Goal: Transaction & Acquisition: Purchase product/service

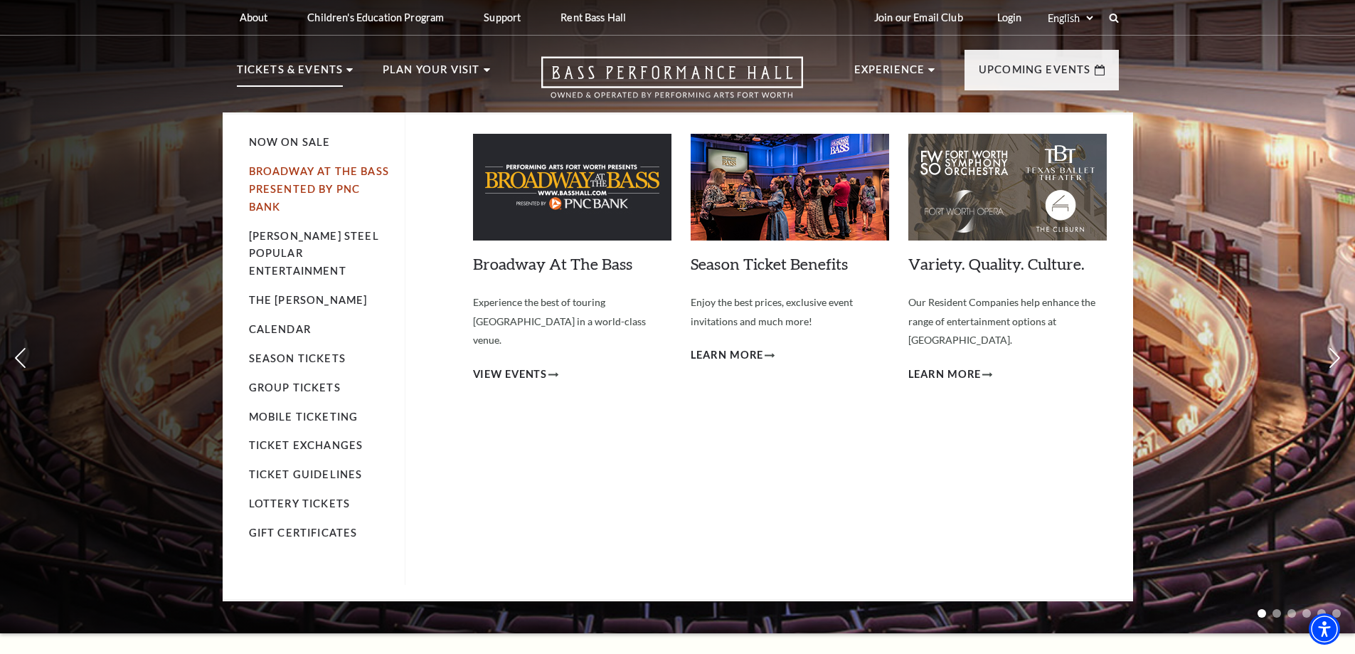
click at [292, 168] on link "Broadway At The Bass presented by PNC Bank" at bounding box center [319, 189] width 140 height 48
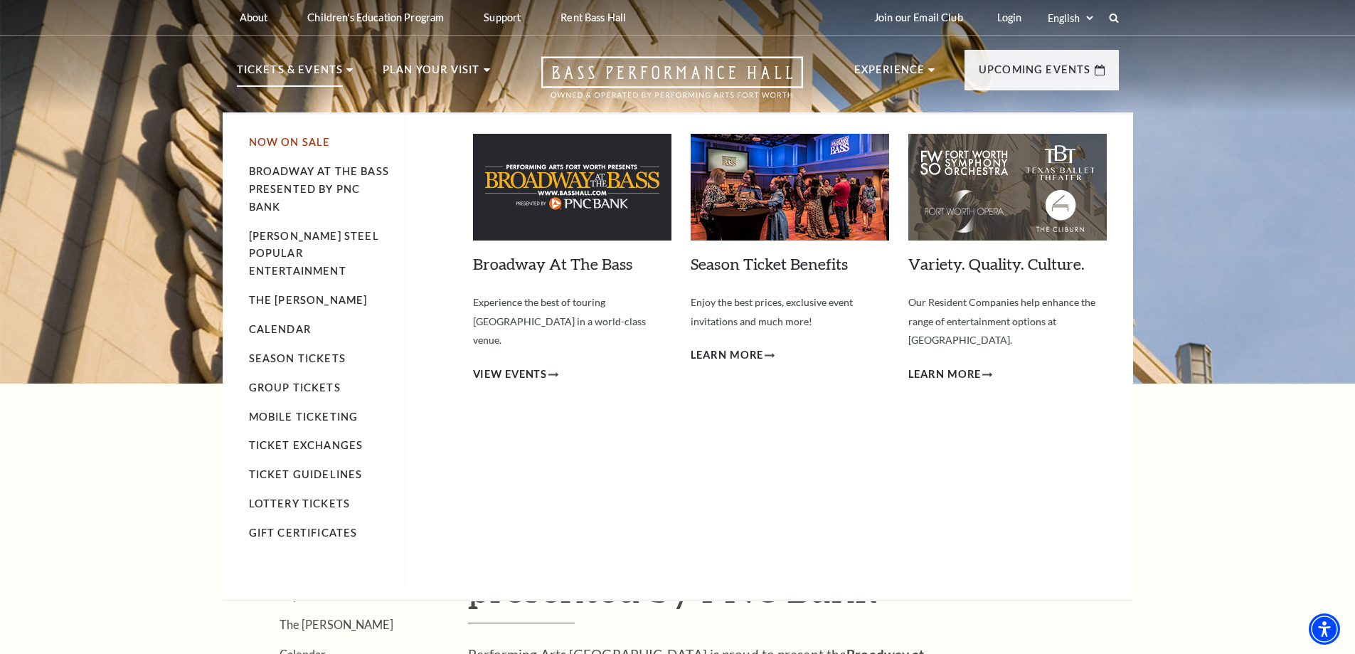
click at [286, 139] on link "Now On Sale" at bounding box center [290, 142] width 82 height 12
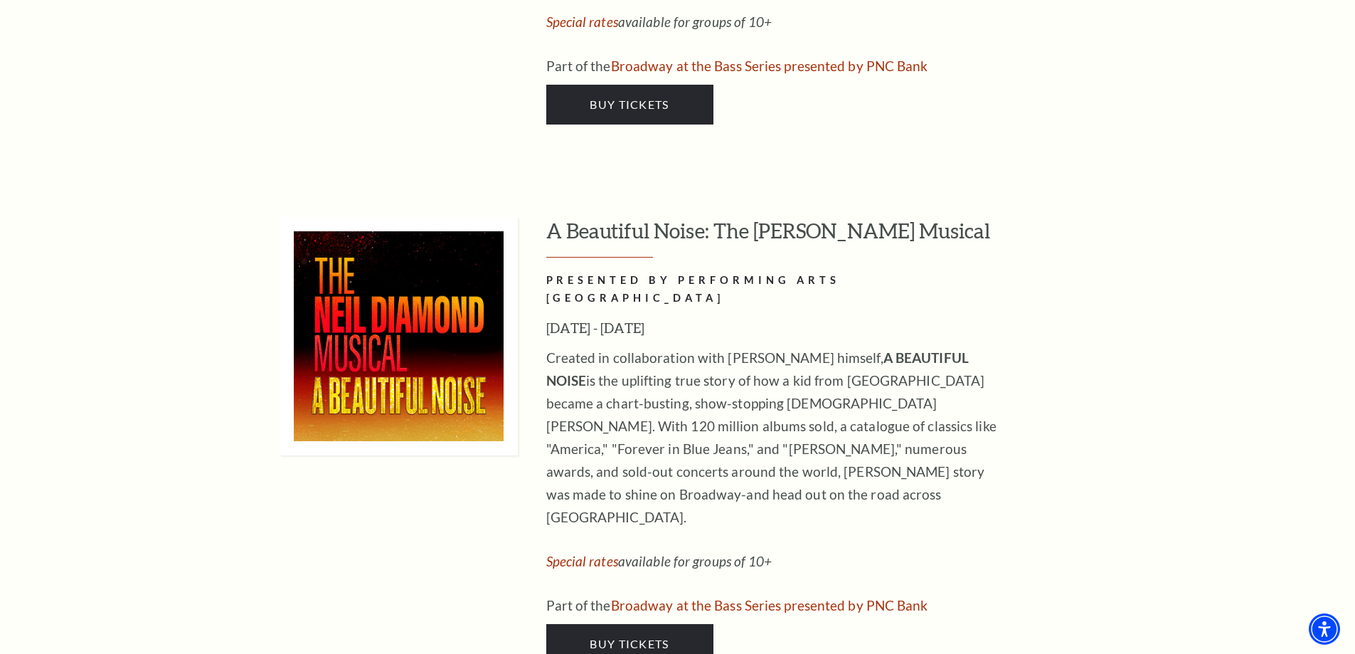
scroll to position [3699, 0]
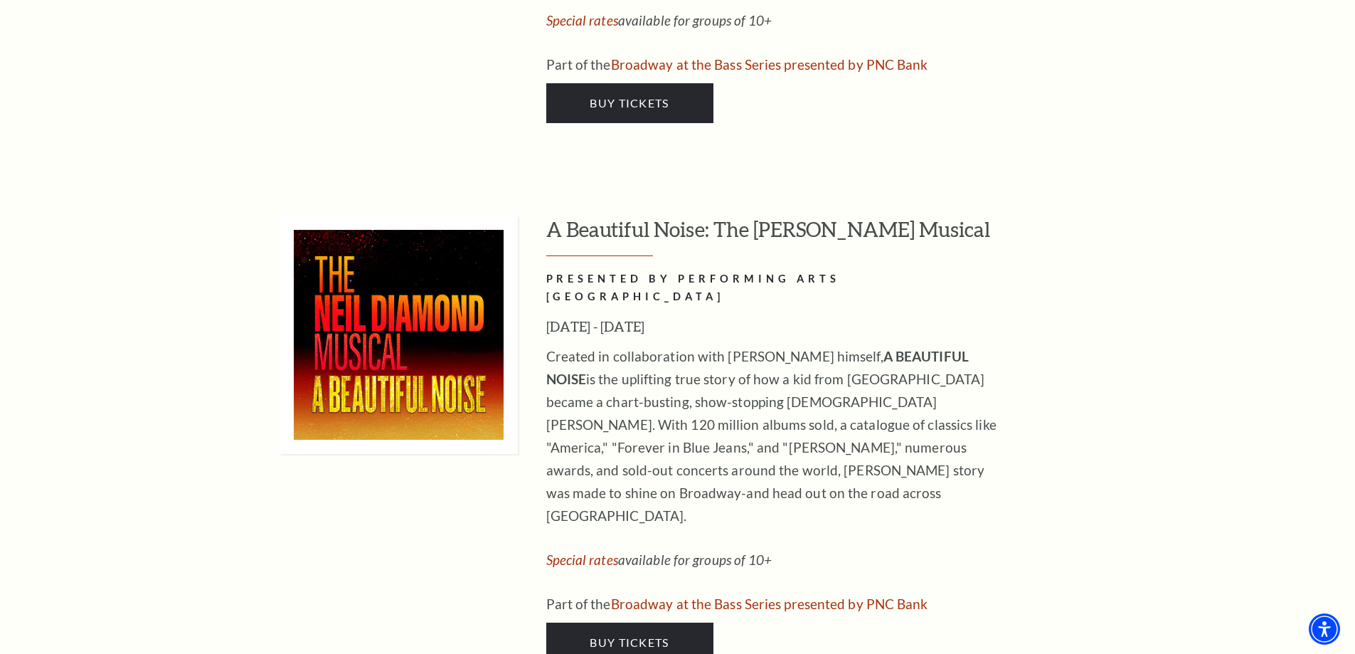
drag, startPoint x: 635, startPoint y: 512, endPoint x: 430, endPoint y: 223, distance: 353.1
drag, startPoint x: 430, startPoint y: 223, endPoint x: 629, endPoint y: 137, distance: 216.6
drag, startPoint x: 629, startPoint y: 137, endPoint x: 604, endPoint y: 505, distance: 369.3
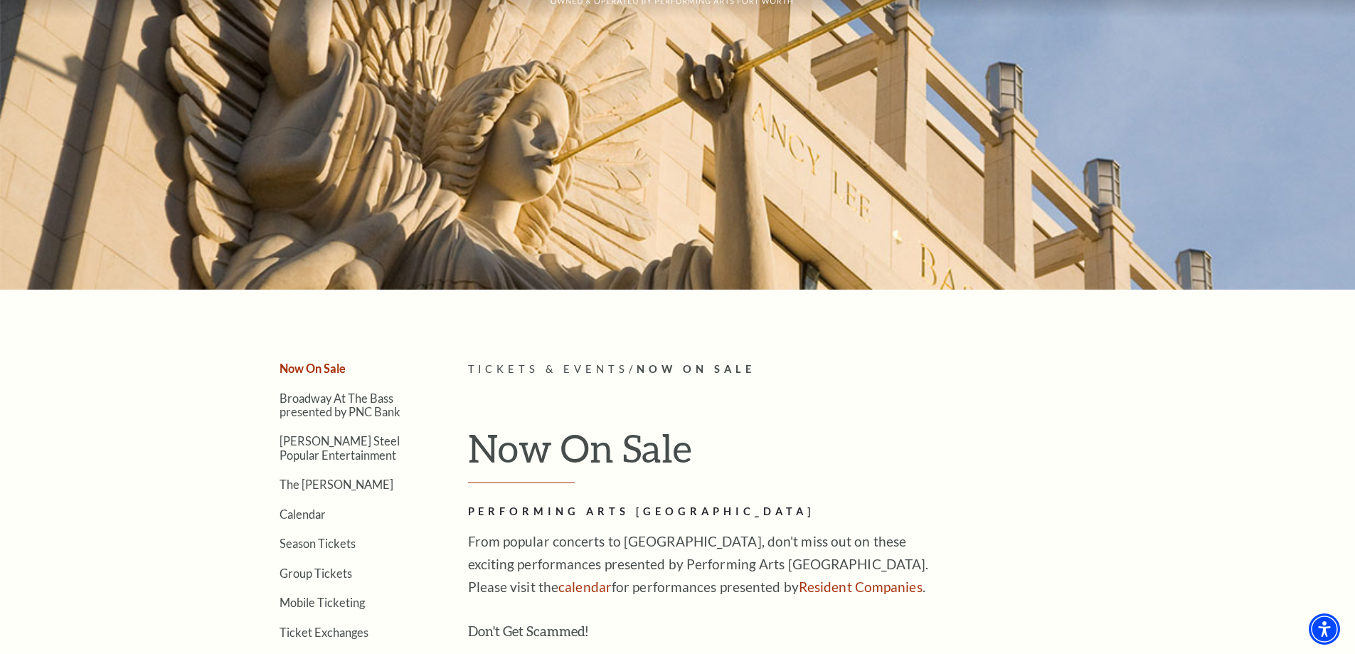
scroll to position [0, 0]
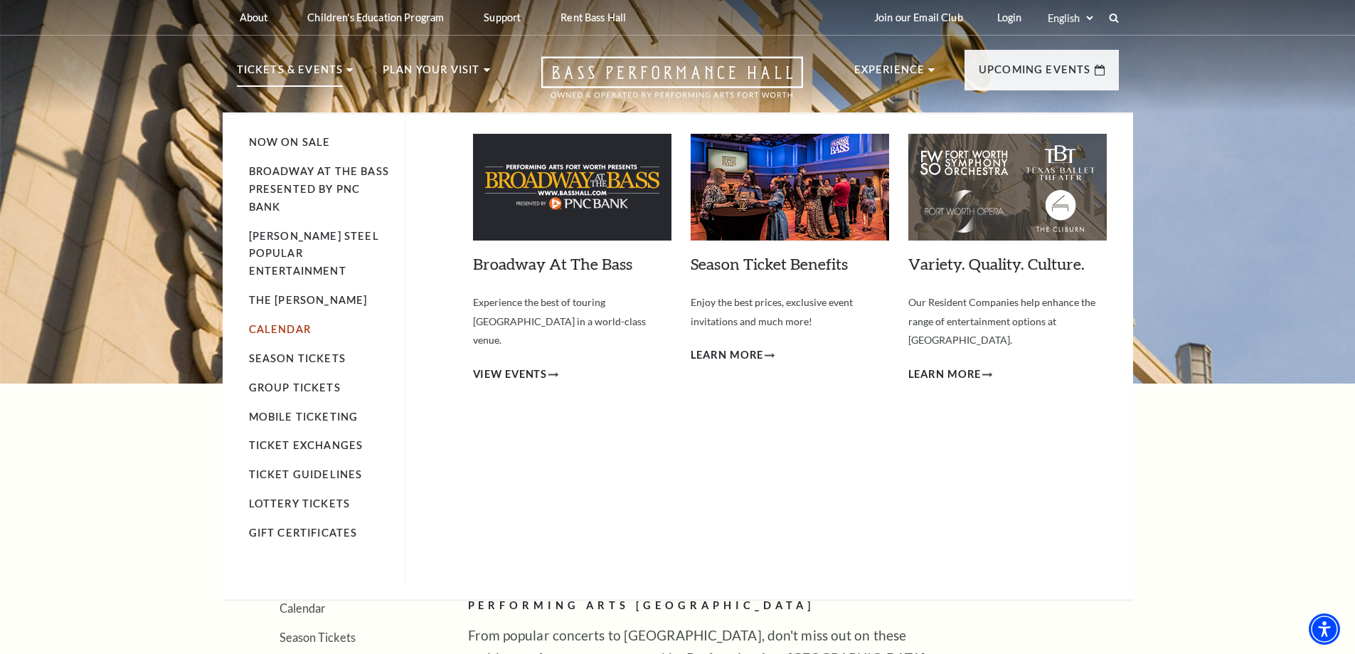
click at [276, 323] on link "Calendar" at bounding box center [280, 329] width 62 height 12
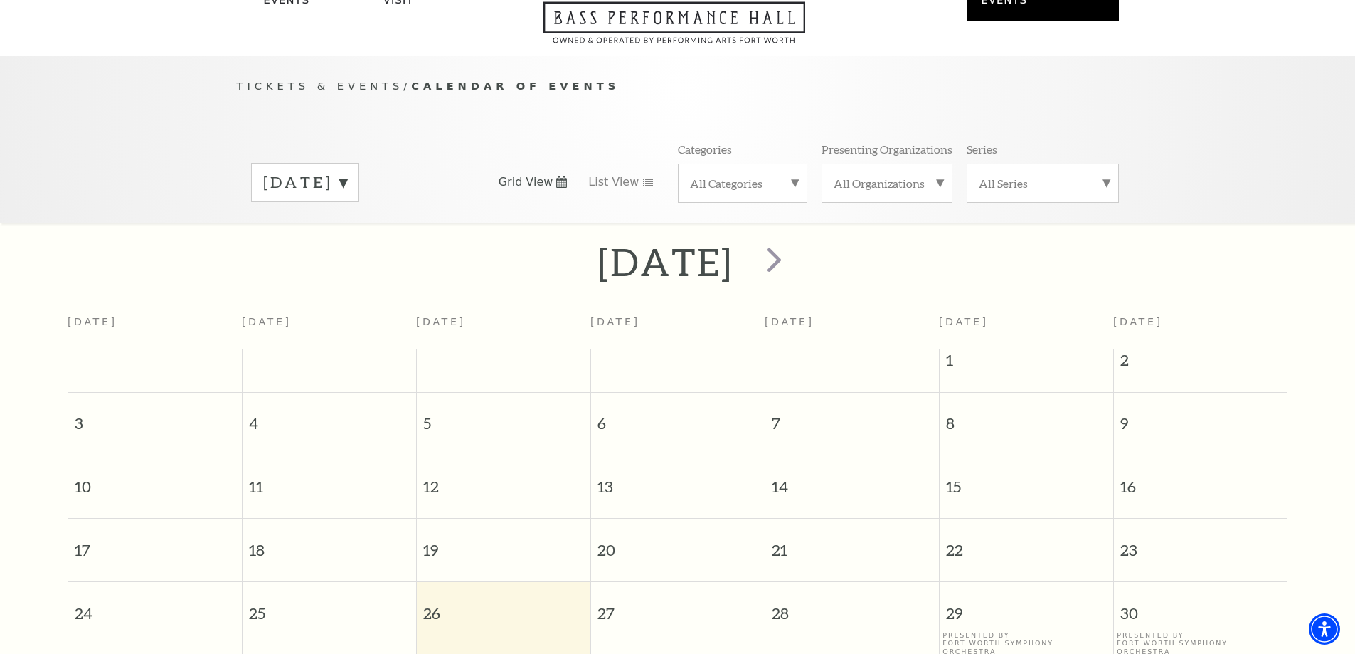
scroll to position [55, 0]
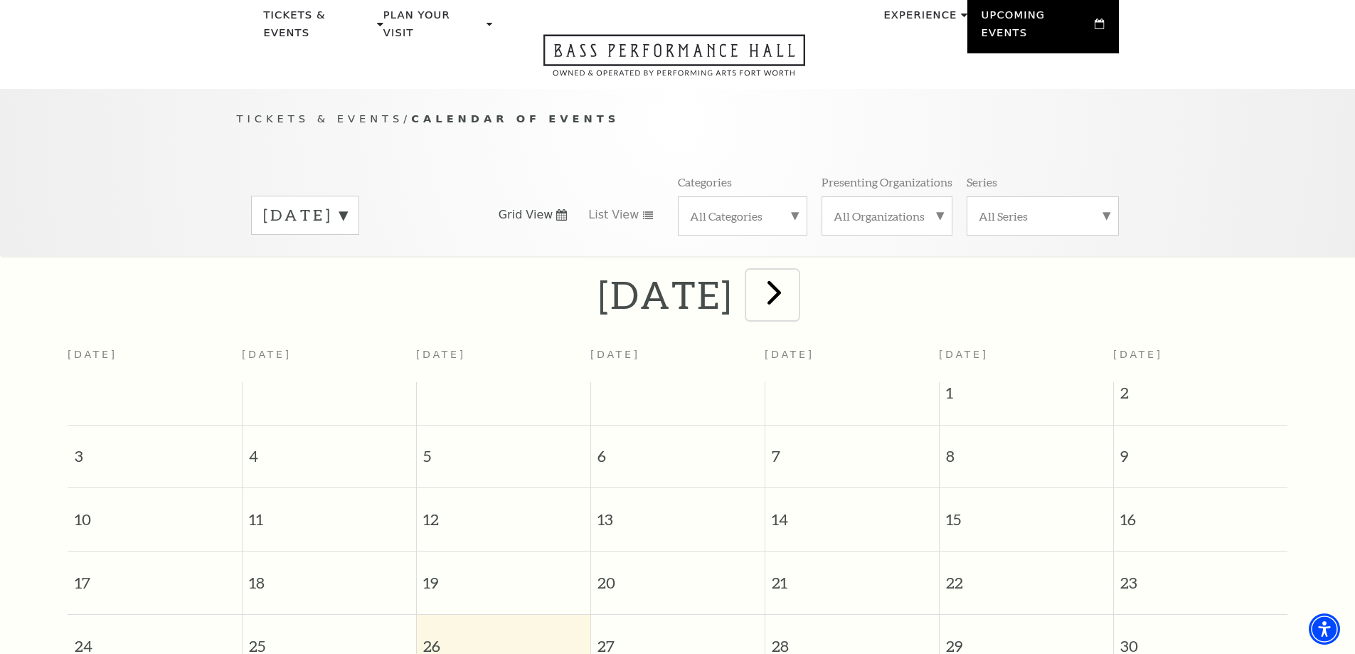
click at [795, 280] on span "next" at bounding box center [774, 292] width 41 height 41
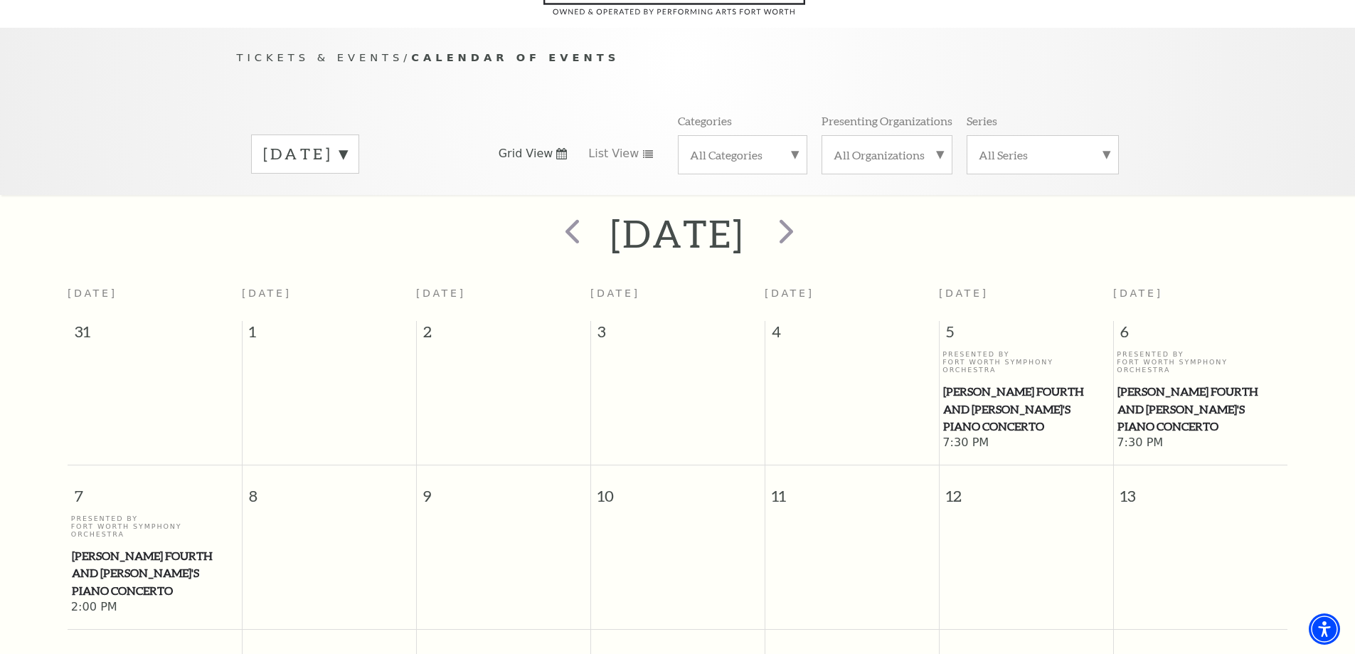
scroll to position [0, 0]
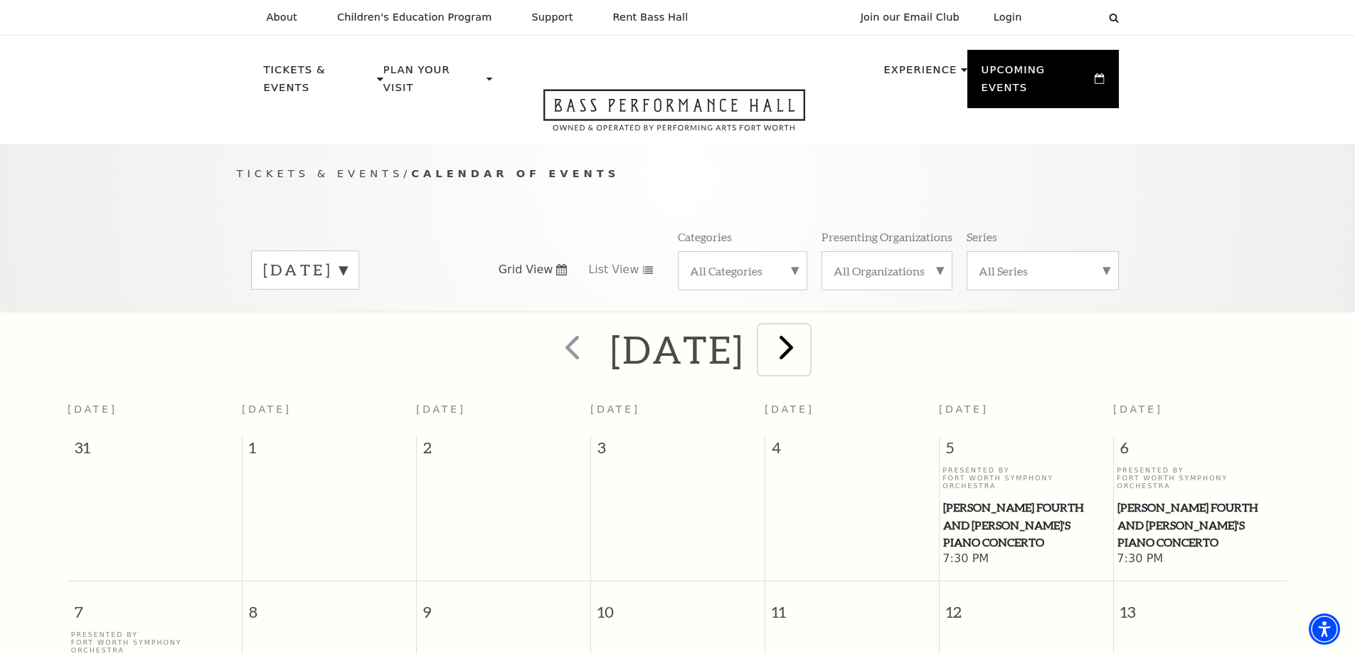
click at [807, 337] on span "next" at bounding box center [786, 347] width 41 height 41
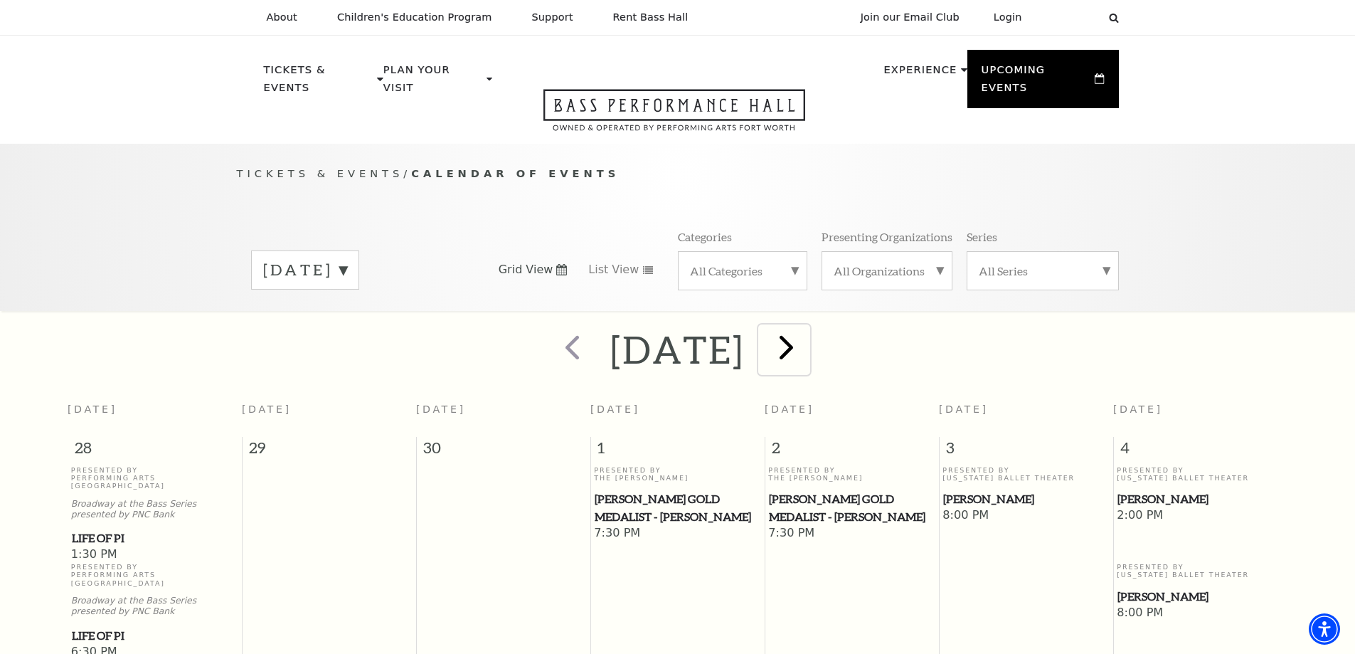
click at [807, 333] on span "next" at bounding box center [786, 347] width 41 height 41
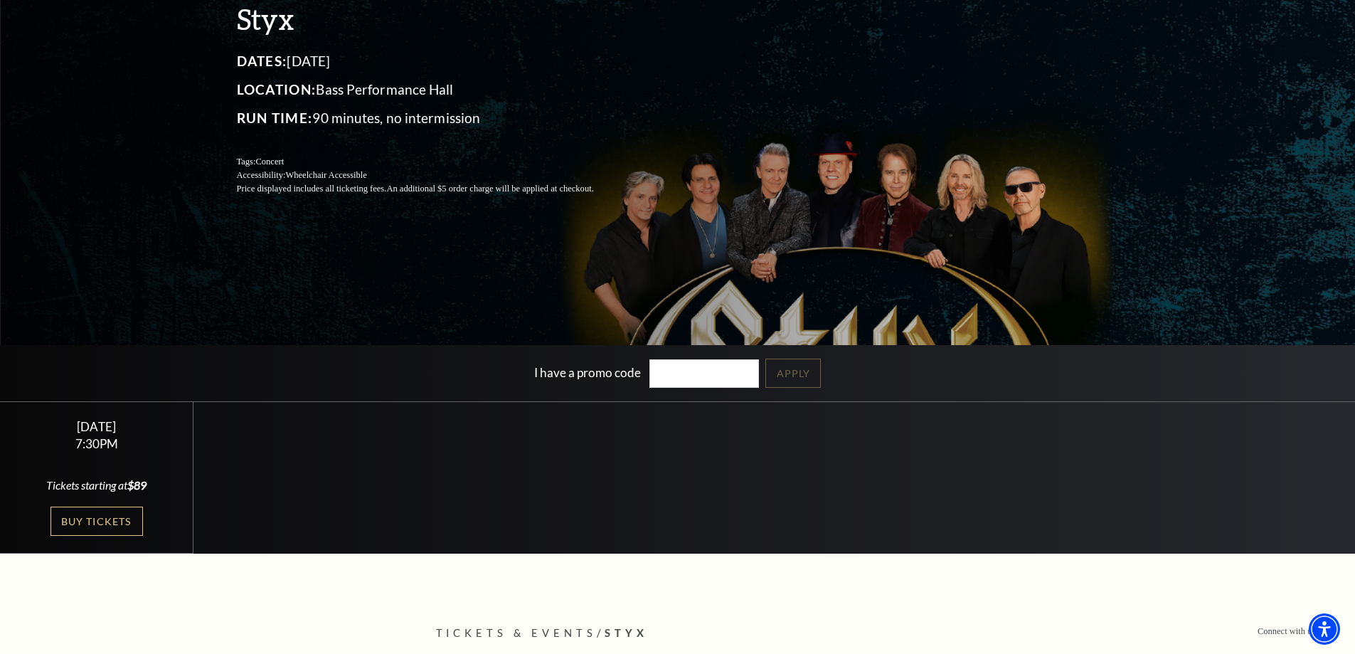
scroll to position [285, 0]
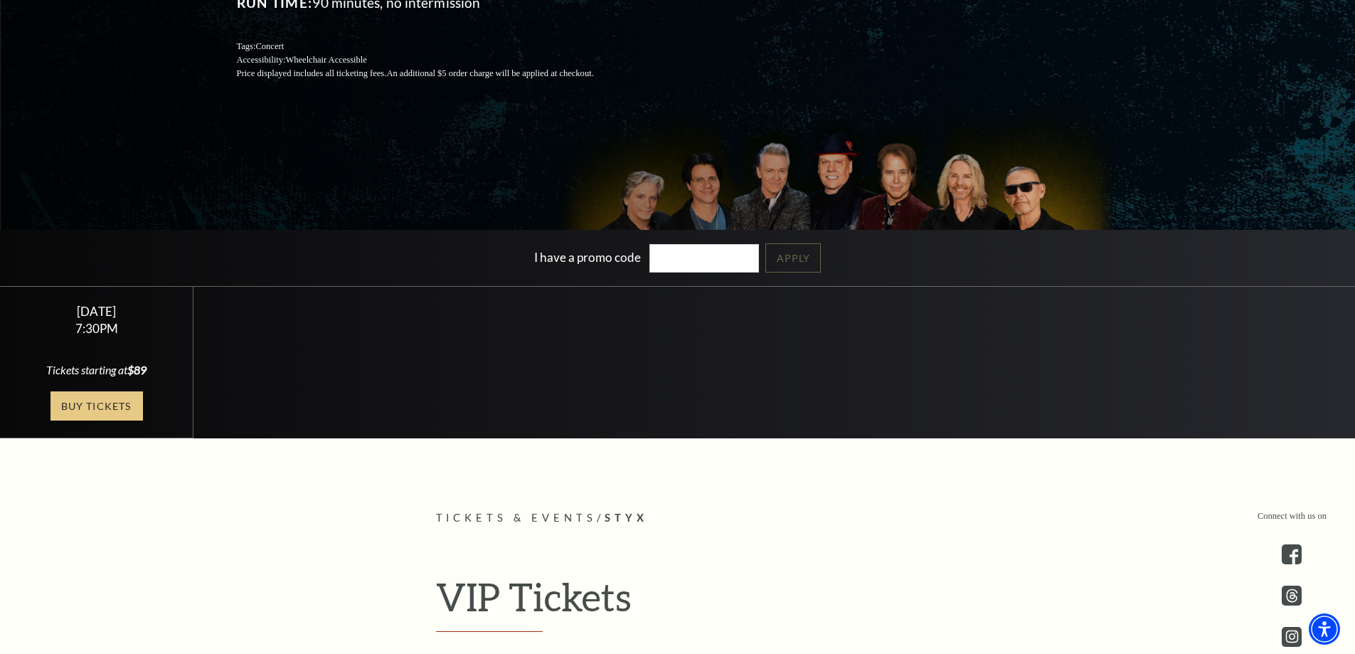
click at [107, 401] on link "Buy Tickets" at bounding box center [97, 405] width 92 height 29
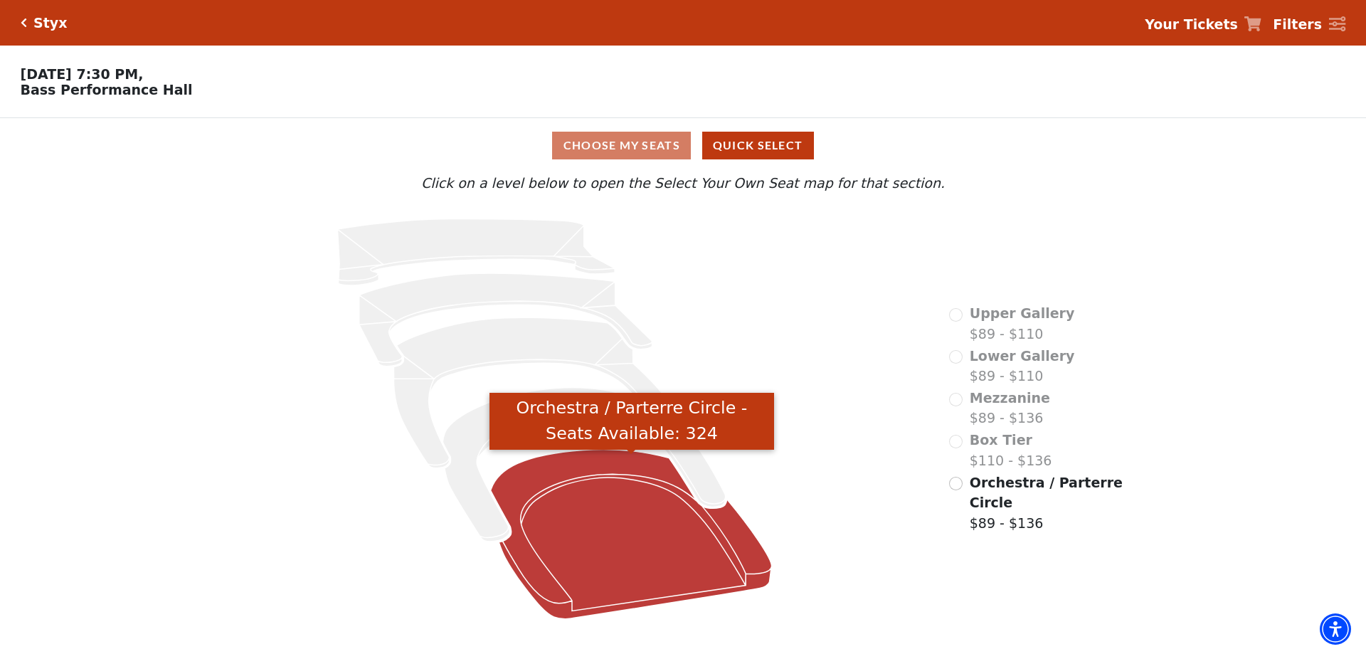
click at [603, 534] on icon "Orchestra / Parterre Circle - Seats Available: 324" at bounding box center [631, 534] width 281 height 169
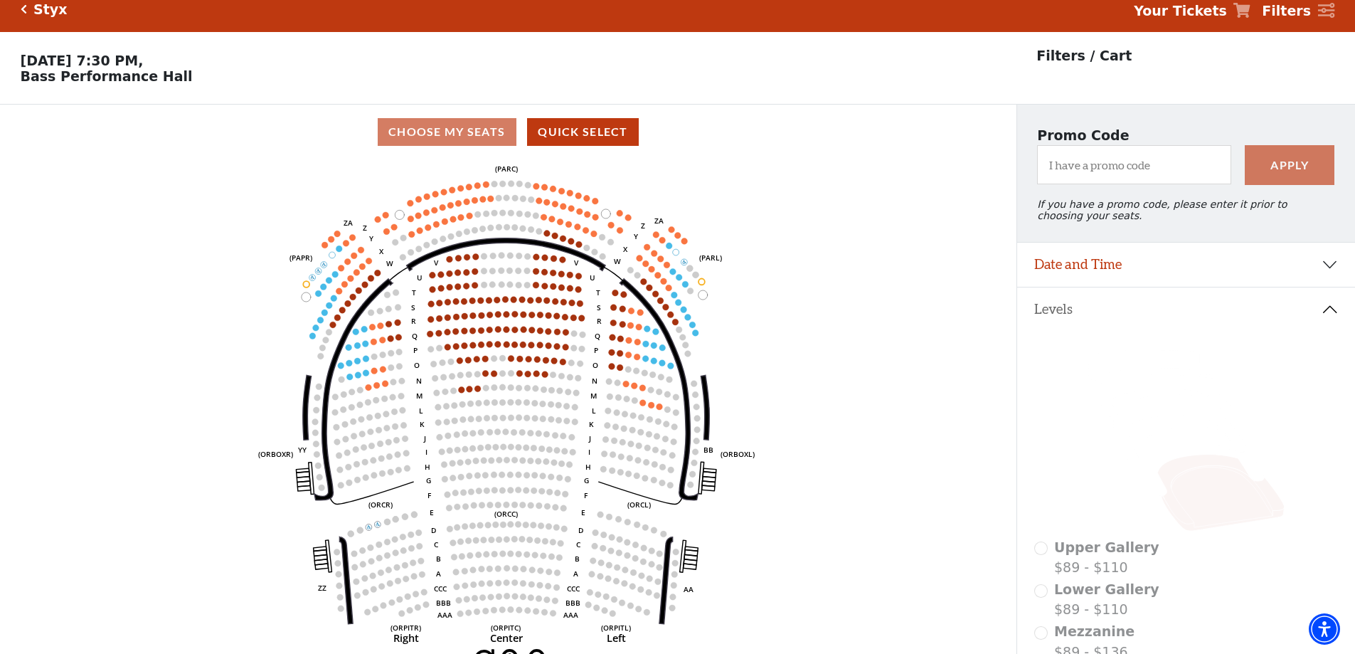
scroll to position [66, 0]
